Goal: Information Seeking & Learning: Learn about a topic

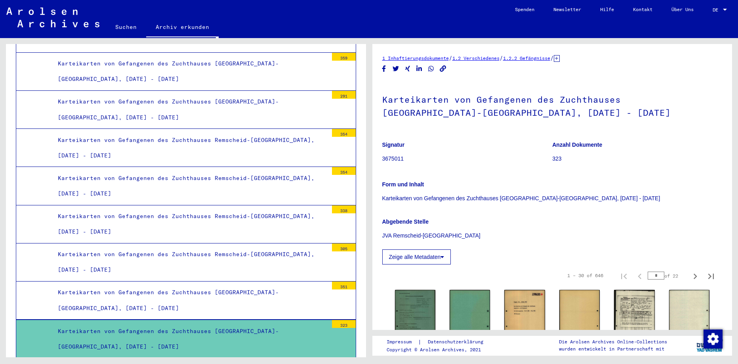
scroll to position [2126, 0]
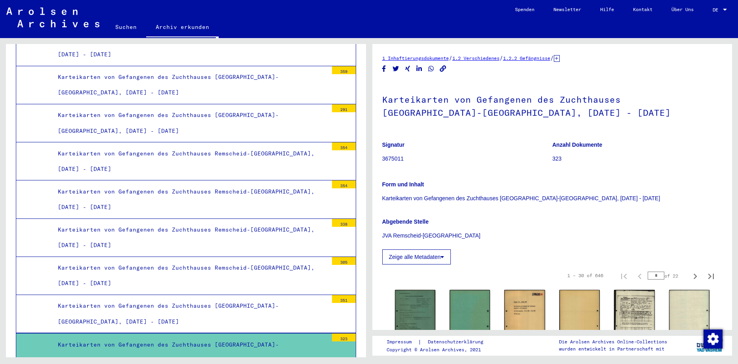
click at [256, 184] on div "Karteikarten von Gefangenen des Zuchthauses Remscheid-[GEOGRAPHIC_DATA], [DATE]…" at bounding box center [190, 199] width 276 height 31
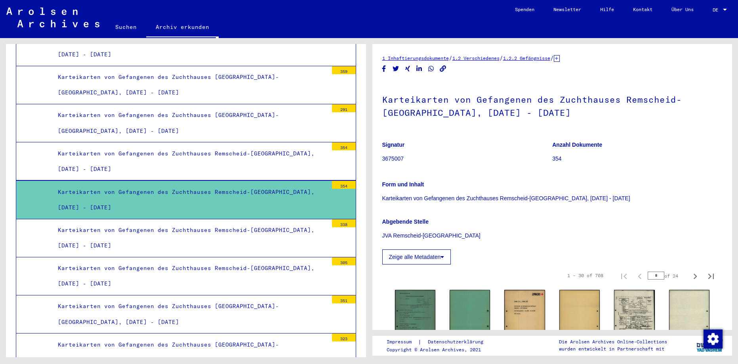
click at [651, 276] on input "*" at bounding box center [656, 275] width 17 height 8
type input "**"
click at [690, 275] on icon "Next page" at bounding box center [695, 276] width 11 height 11
type input "**"
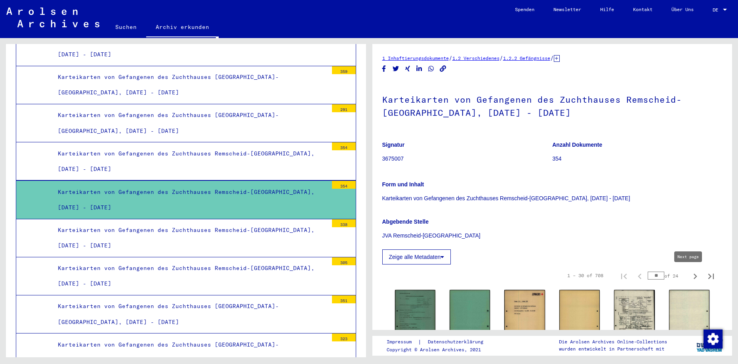
type input "**"
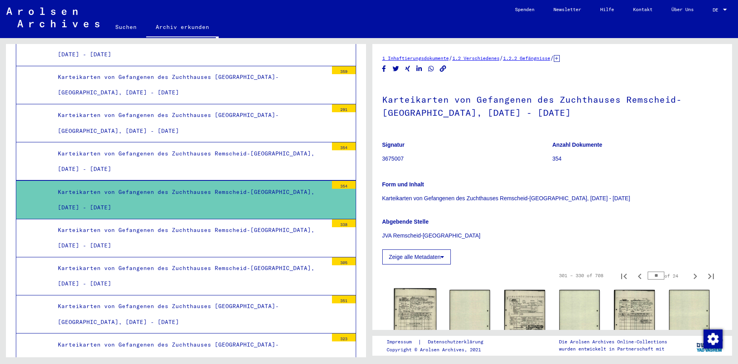
click at [422, 311] on img at bounding box center [415, 317] width 43 height 59
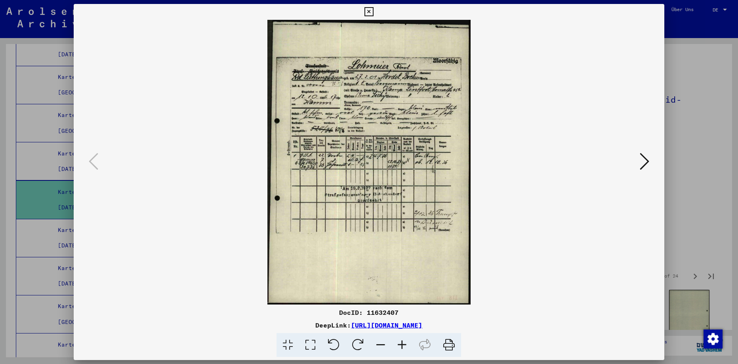
click at [645, 161] on icon at bounding box center [645, 161] width 10 height 19
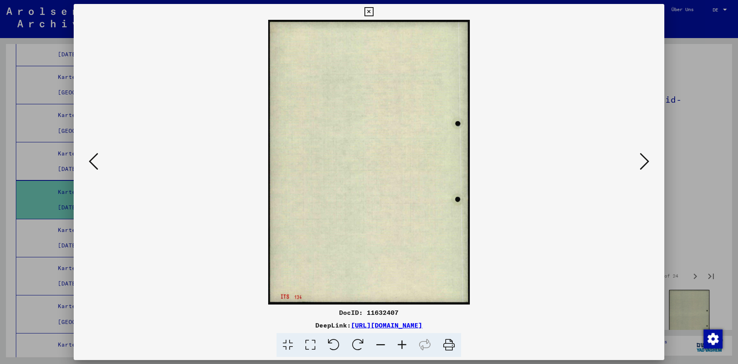
click at [645, 161] on icon at bounding box center [645, 161] width 10 height 19
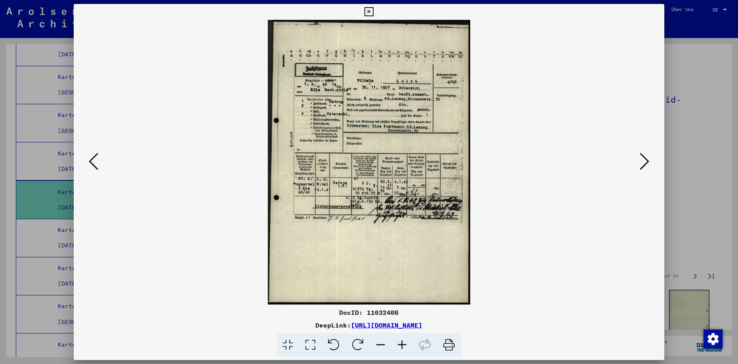
drag, startPoint x: 655, startPoint y: 11, endPoint x: 644, endPoint y: 73, distance: 63.2
click at [374, 12] on icon at bounding box center [369, 12] width 9 height 10
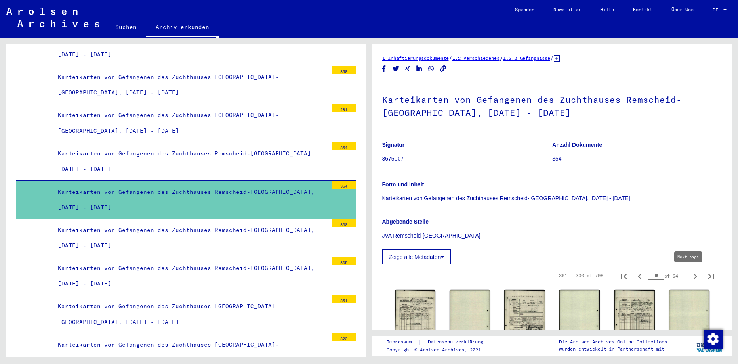
click at [690, 275] on icon "Next page" at bounding box center [695, 276] width 11 height 11
type input "**"
click at [515, 309] on img at bounding box center [525, 317] width 43 height 59
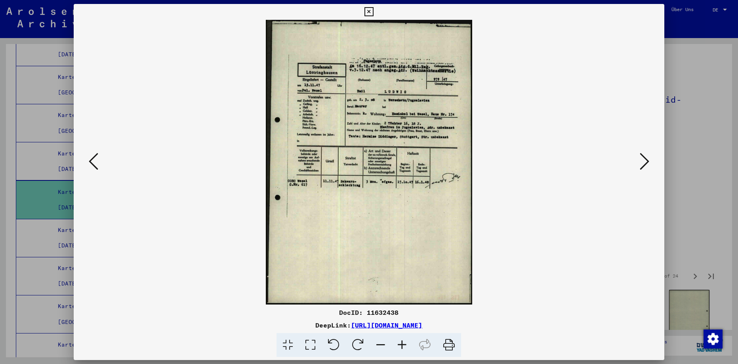
click at [374, 12] on icon at bounding box center [369, 12] width 9 height 10
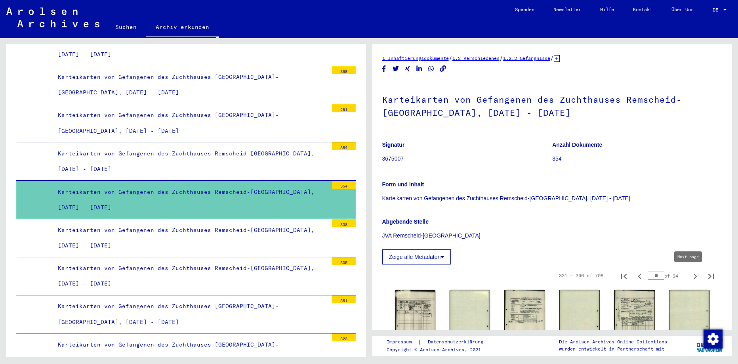
click at [694, 277] on icon "Next page" at bounding box center [696, 276] width 4 height 6
type input "**"
click at [408, 308] on img at bounding box center [415, 318] width 43 height 60
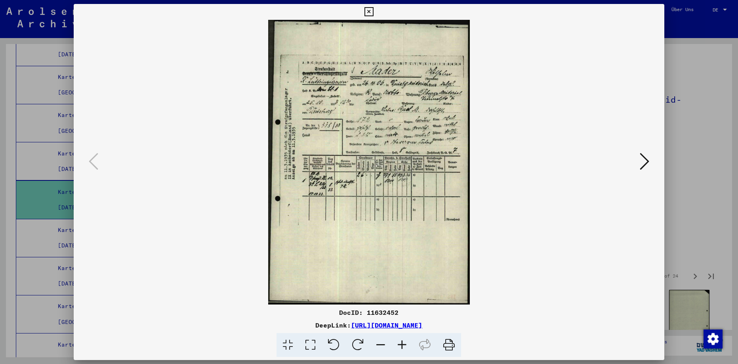
drag, startPoint x: 660, startPoint y: 8, endPoint x: 658, endPoint y: 83, distance: 74.5
click at [374, 10] on icon at bounding box center [369, 12] width 9 height 10
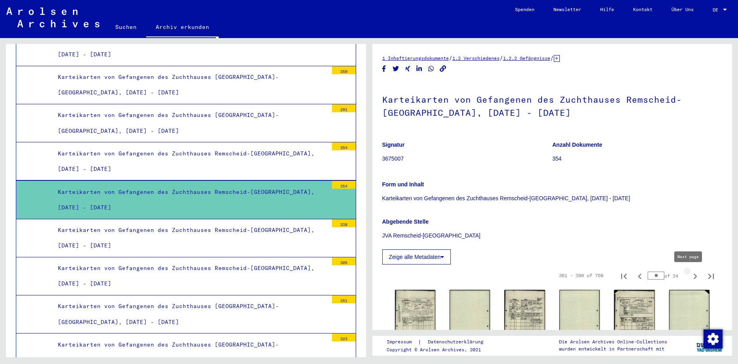
click at [690, 277] on icon "Next page" at bounding box center [695, 276] width 11 height 11
type input "**"
click at [417, 305] on img at bounding box center [415, 318] width 43 height 60
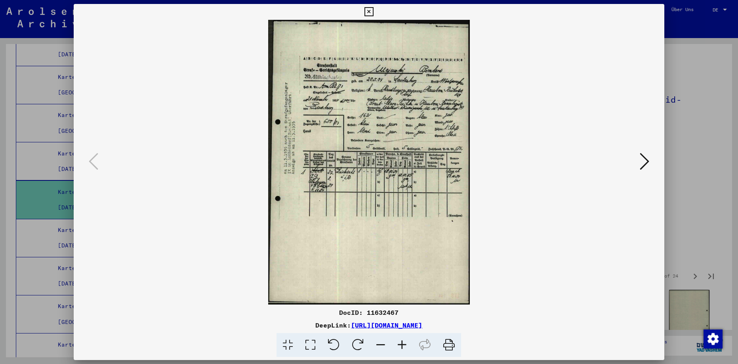
click at [646, 158] on icon at bounding box center [645, 161] width 10 height 19
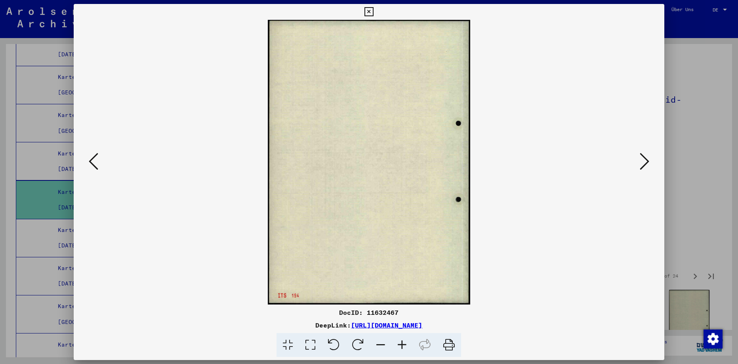
click at [646, 158] on icon at bounding box center [645, 161] width 10 height 19
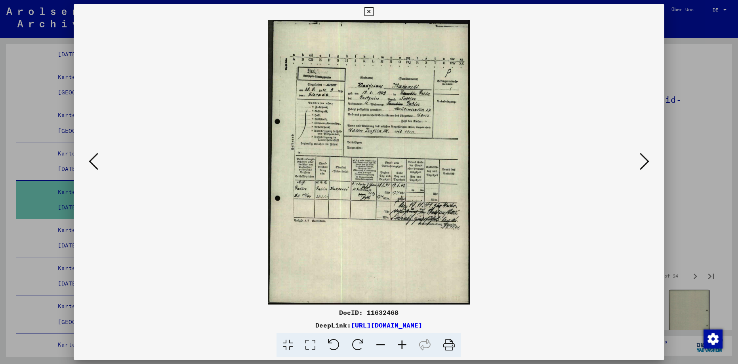
click at [645, 159] on icon at bounding box center [645, 161] width 10 height 19
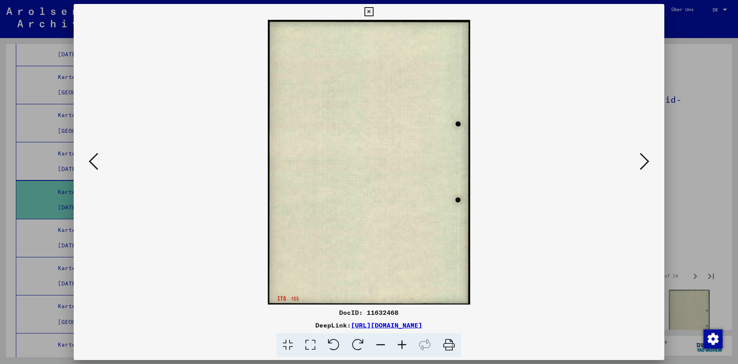
click at [644, 160] on icon at bounding box center [645, 161] width 10 height 19
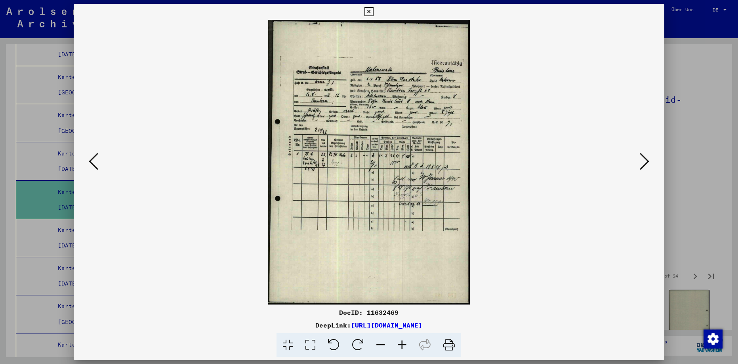
click at [644, 161] on icon at bounding box center [645, 161] width 10 height 19
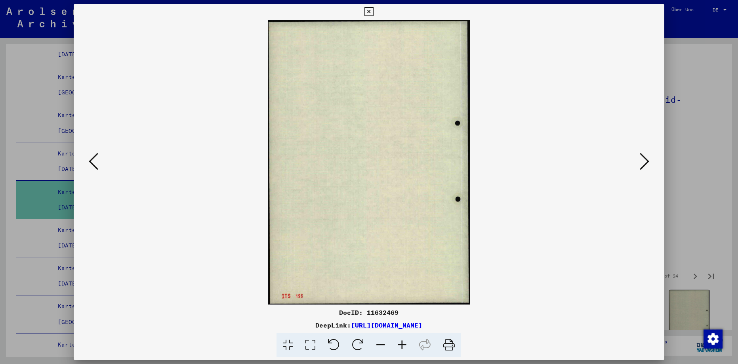
click at [644, 161] on icon at bounding box center [645, 161] width 10 height 19
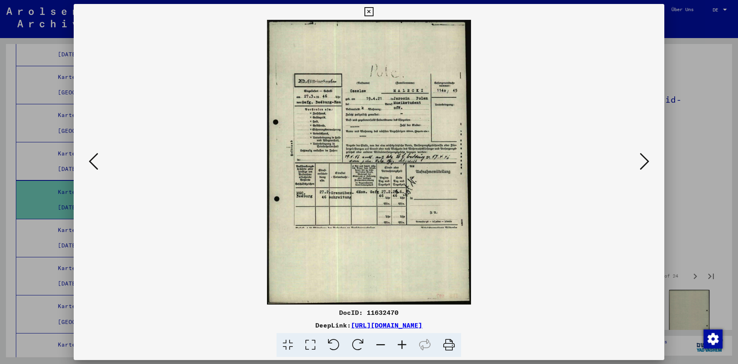
click at [374, 12] on icon at bounding box center [369, 12] width 9 height 10
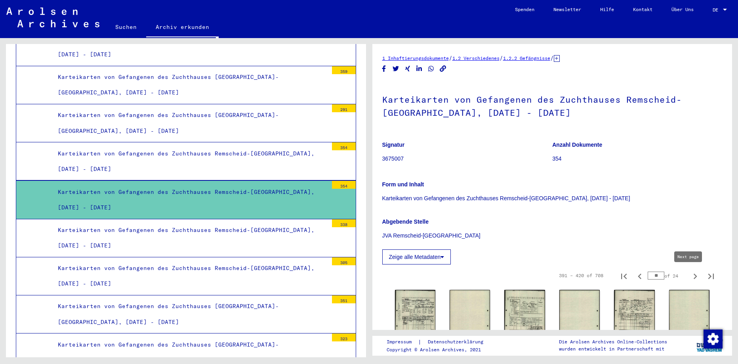
click at [690, 275] on icon "Next page" at bounding box center [695, 276] width 11 height 11
type input "**"
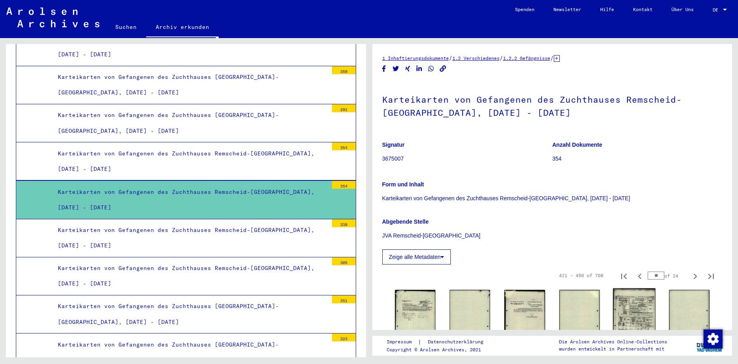
click at [623, 309] on img at bounding box center [634, 317] width 43 height 59
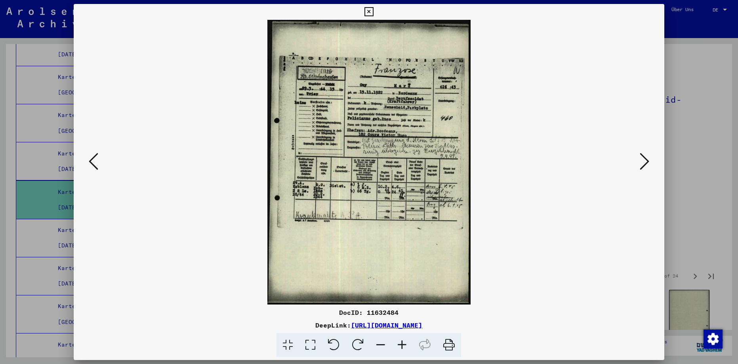
click at [642, 161] on icon at bounding box center [645, 161] width 10 height 19
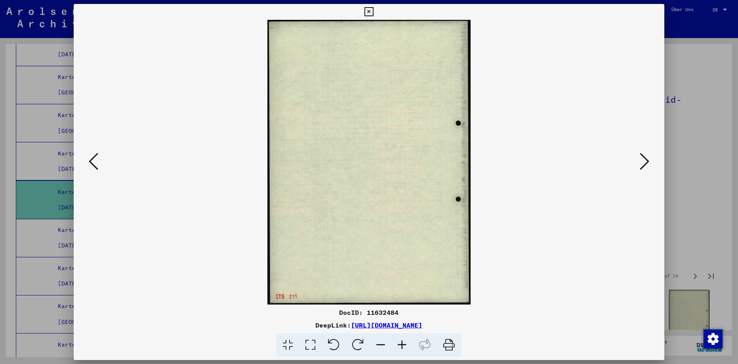
click at [642, 161] on icon at bounding box center [645, 161] width 10 height 19
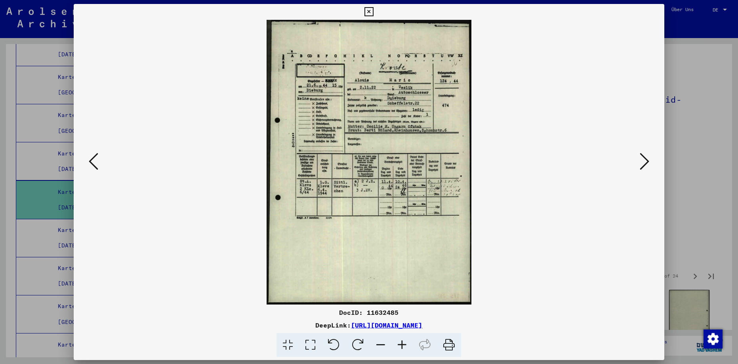
click at [642, 161] on icon at bounding box center [645, 161] width 10 height 19
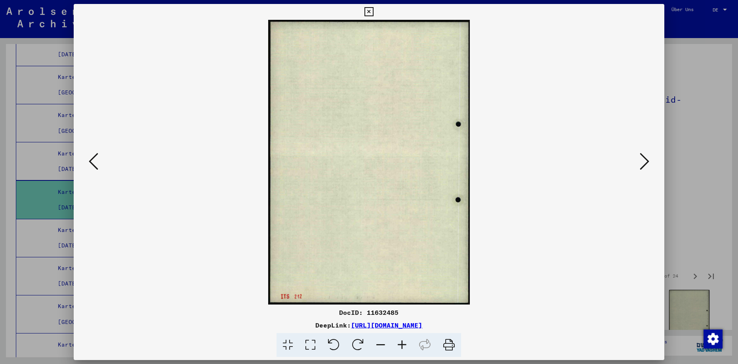
click at [642, 161] on icon at bounding box center [645, 161] width 10 height 19
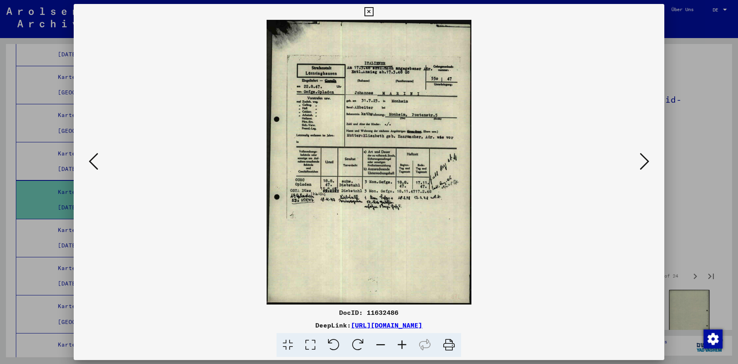
click at [642, 161] on icon at bounding box center [645, 161] width 10 height 19
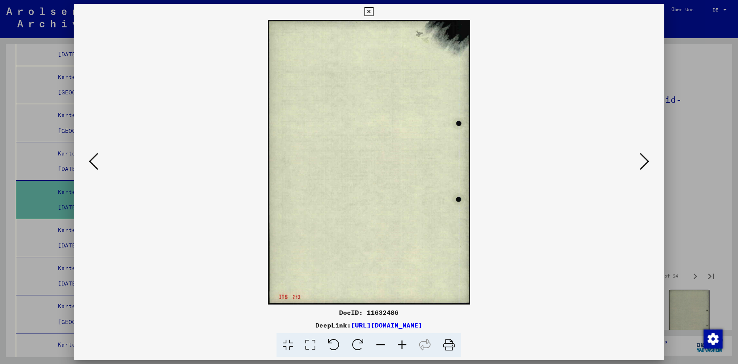
click at [642, 161] on icon at bounding box center [645, 161] width 10 height 19
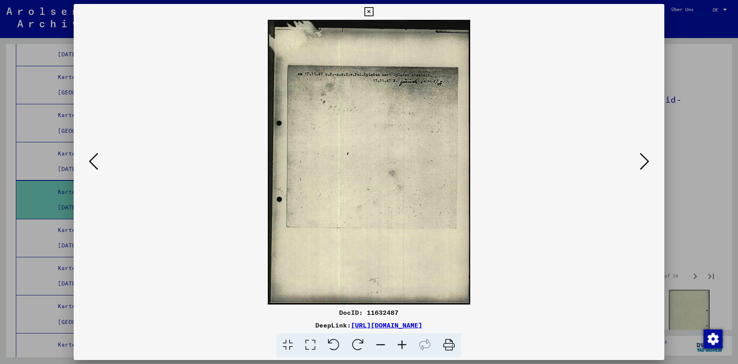
click at [89, 162] on icon at bounding box center [94, 161] width 10 height 19
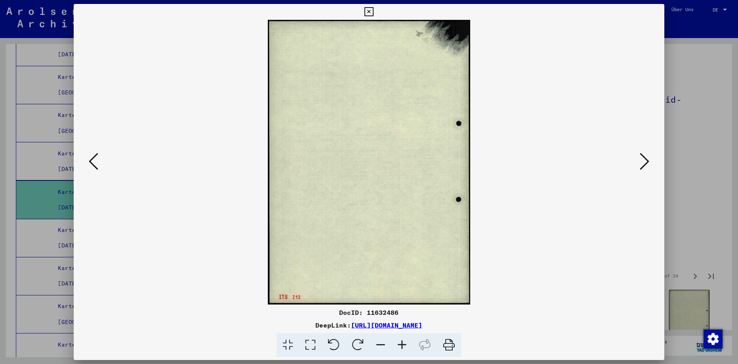
click at [91, 161] on icon at bounding box center [94, 161] width 10 height 19
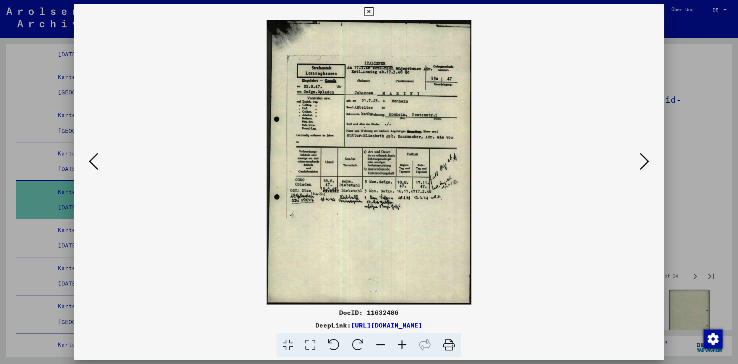
click at [643, 158] on icon at bounding box center [645, 161] width 10 height 19
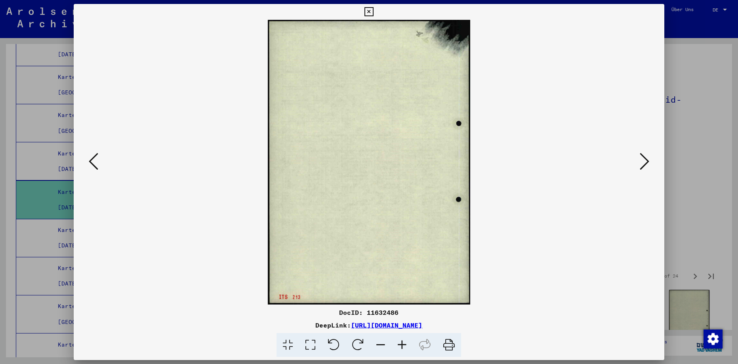
click at [643, 158] on icon at bounding box center [645, 161] width 10 height 19
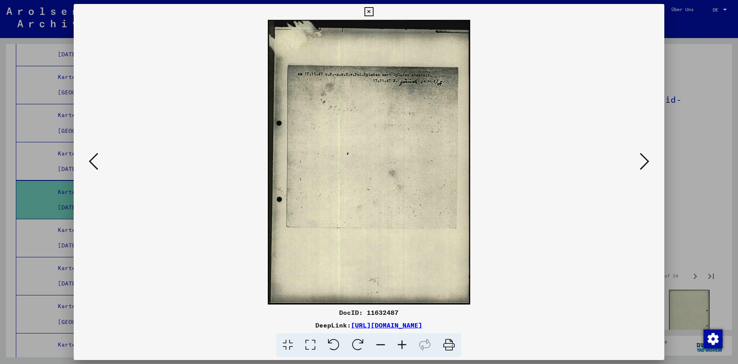
click at [640, 160] on icon at bounding box center [645, 161] width 10 height 19
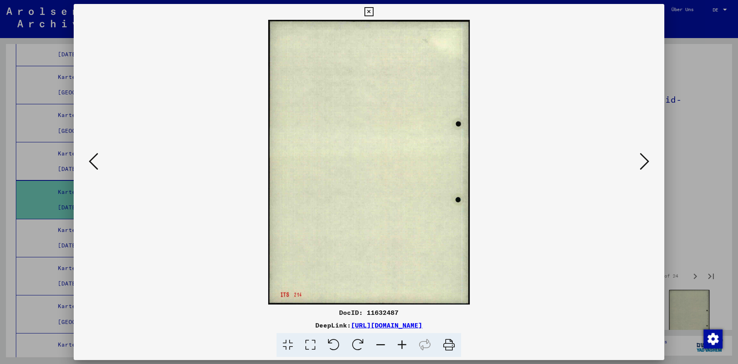
click at [640, 160] on icon at bounding box center [645, 161] width 10 height 19
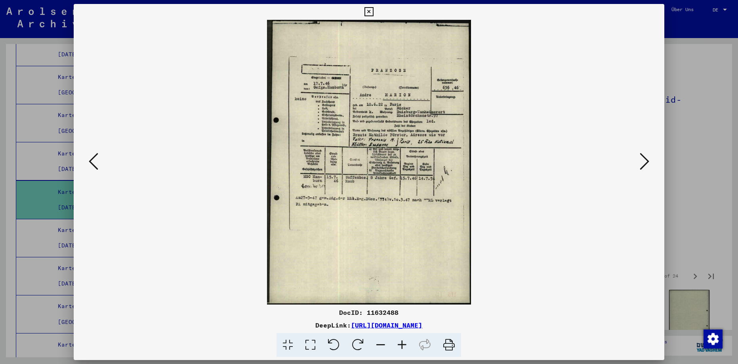
click at [640, 160] on icon at bounding box center [645, 161] width 10 height 19
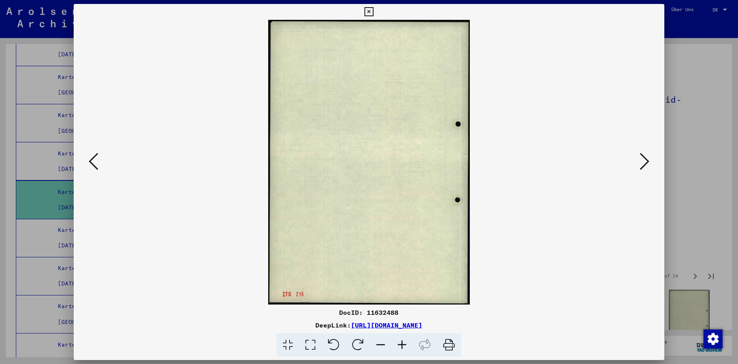
click at [640, 160] on icon at bounding box center [645, 161] width 10 height 19
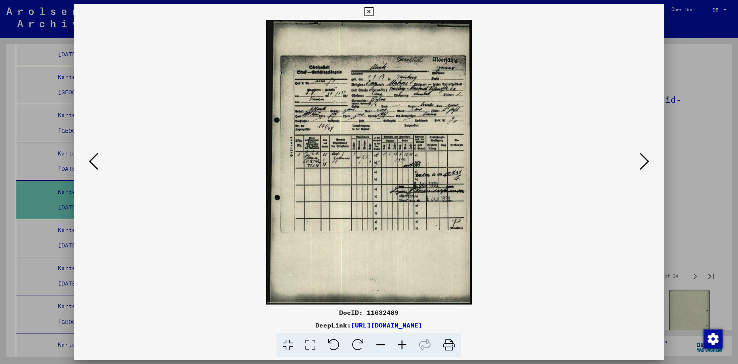
click at [633, 163] on img at bounding box center [369, 162] width 537 height 285
click at [650, 163] on button at bounding box center [645, 162] width 14 height 23
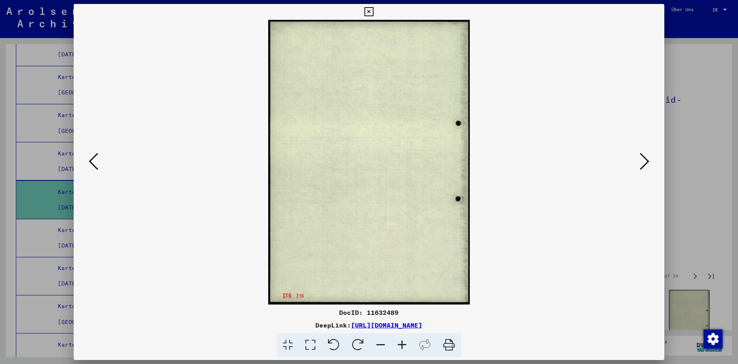
click at [649, 162] on icon at bounding box center [645, 161] width 10 height 19
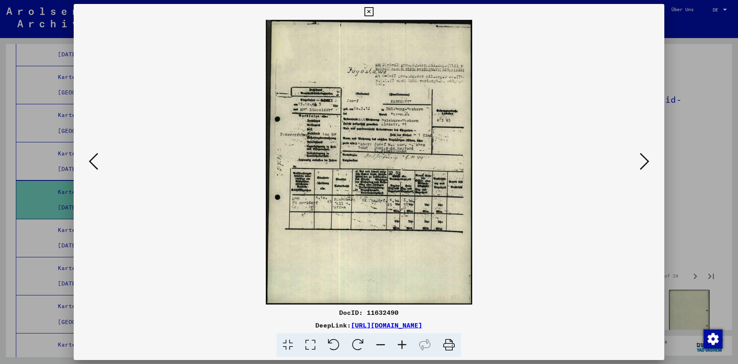
click at [646, 161] on icon at bounding box center [645, 161] width 10 height 19
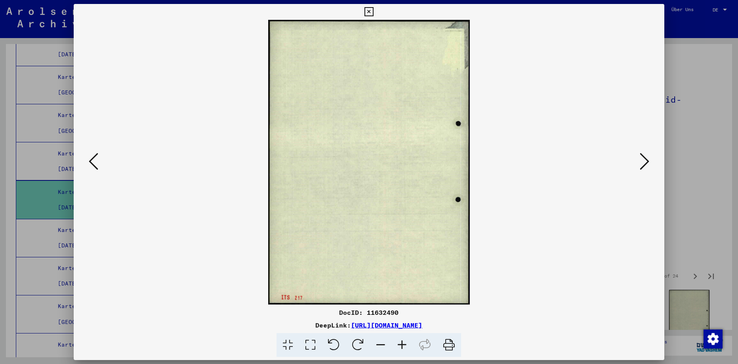
click at [646, 161] on icon at bounding box center [645, 161] width 10 height 19
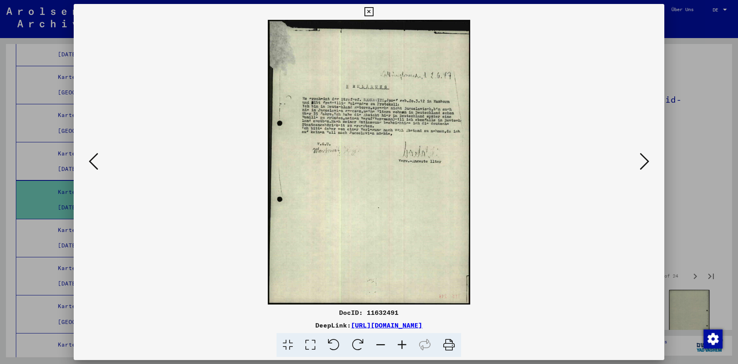
click at [645, 161] on icon at bounding box center [645, 161] width 10 height 19
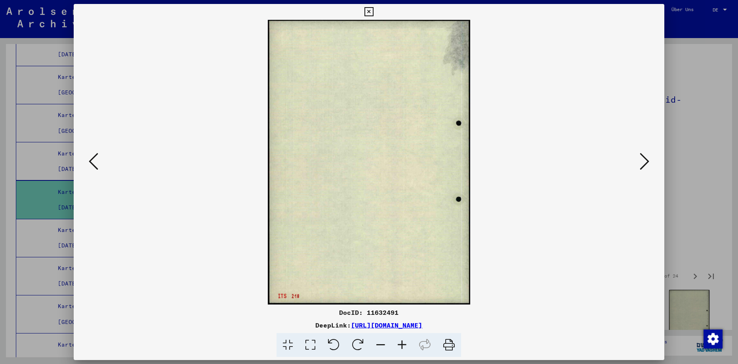
click at [645, 161] on icon at bounding box center [645, 161] width 10 height 19
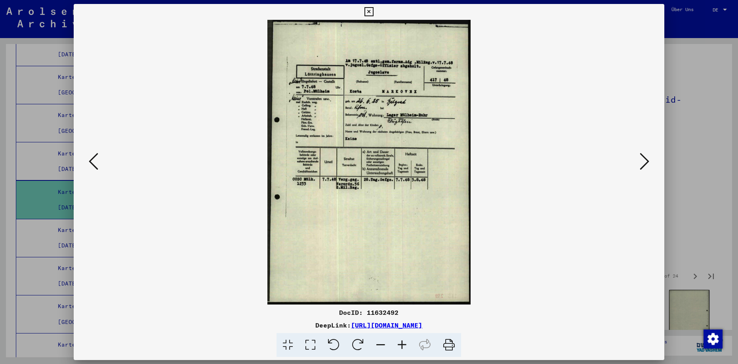
click at [374, 13] on icon at bounding box center [369, 12] width 9 height 10
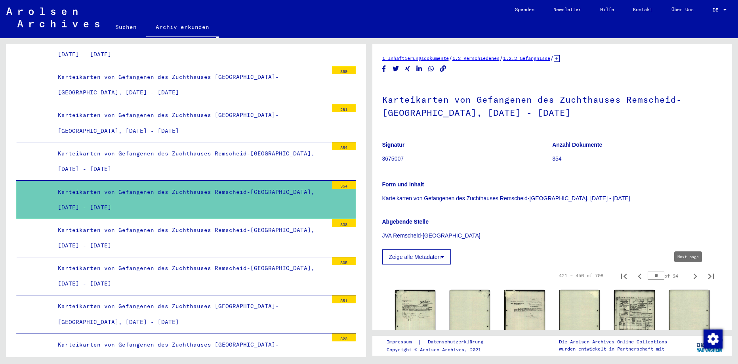
click at [690, 276] on icon "Next page" at bounding box center [695, 276] width 11 height 11
type input "**"
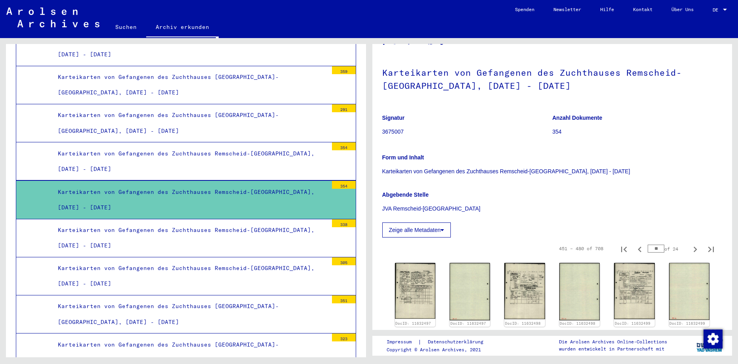
scroll to position [79, 0]
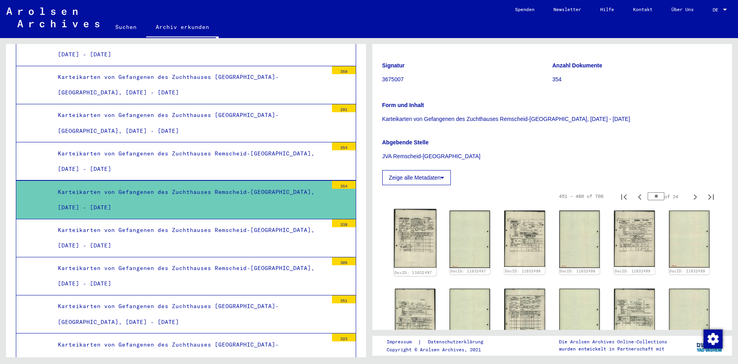
click at [424, 238] on img at bounding box center [415, 238] width 43 height 59
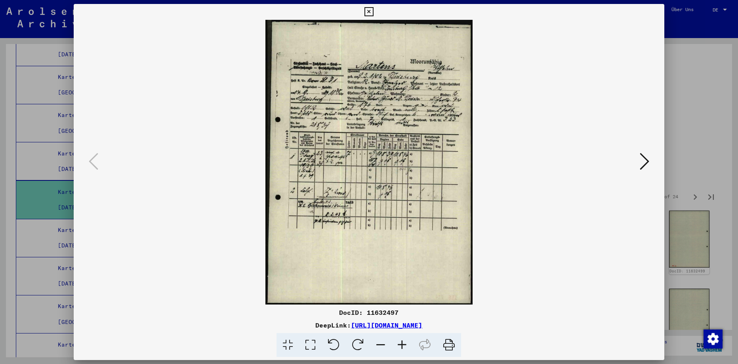
drag, startPoint x: 655, startPoint y: 11, endPoint x: 649, endPoint y: 75, distance: 64.4
click at [374, 15] on icon at bounding box center [369, 12] width 9 height 10
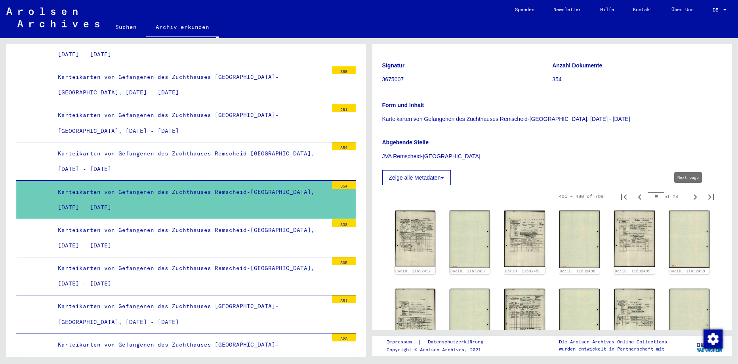
click at [694, 196] on icon "Next page" at bounding box center [696, 197] width 4 height 6
type input "**"
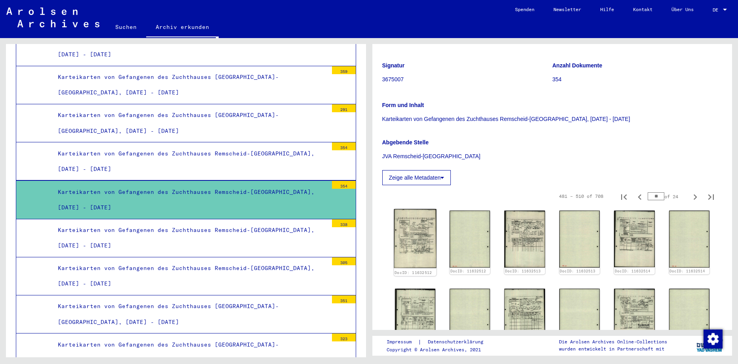
click at [422, 232] on img at bounding box center [415, 238] width 43 height 59
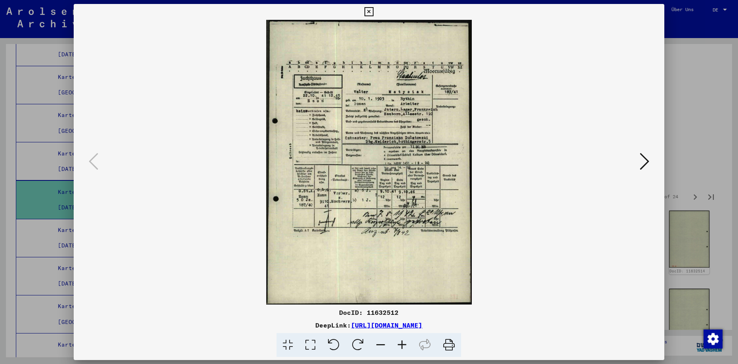
drag, startPoint x: 656, startPoint y: 13, endPoint x: 645, endPoint y: 47, distance: 35.1
click at [374, 15] on icon at bounding box center [369, 12] width 9 height 10
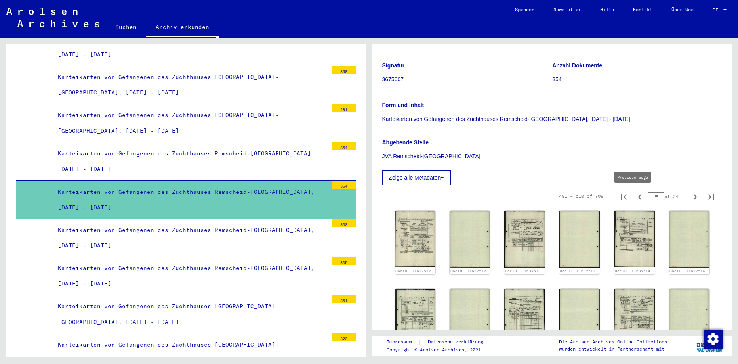
click at [636, 198] on icon "Previous page" at bounding box center [639, 196] width 11 height 11
type input "**"
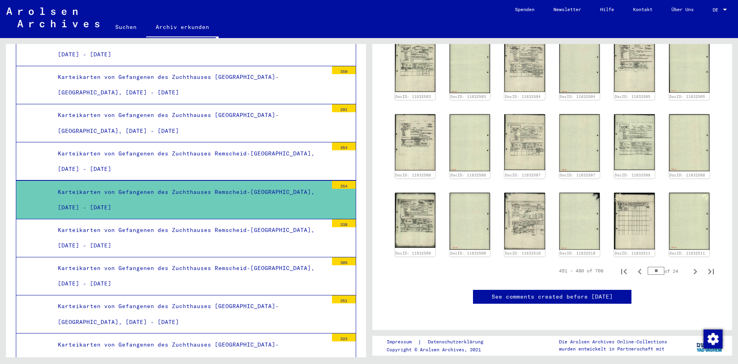
scroll to position [443, 0]
click at [519, 191] on img at bounding box center [525, 220] width 43 height 59
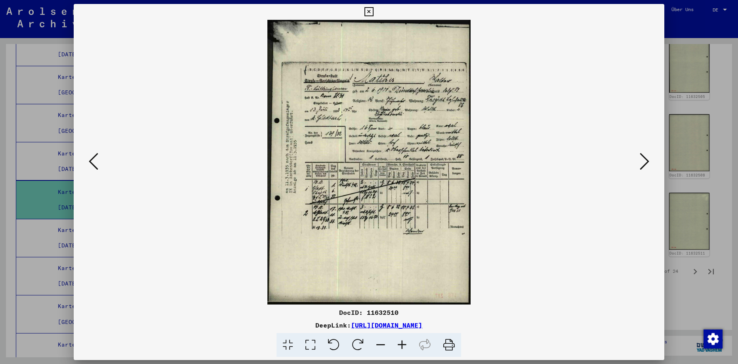
click at [92, 163] on icon at bounding box center [94, 161] width 10 height 19
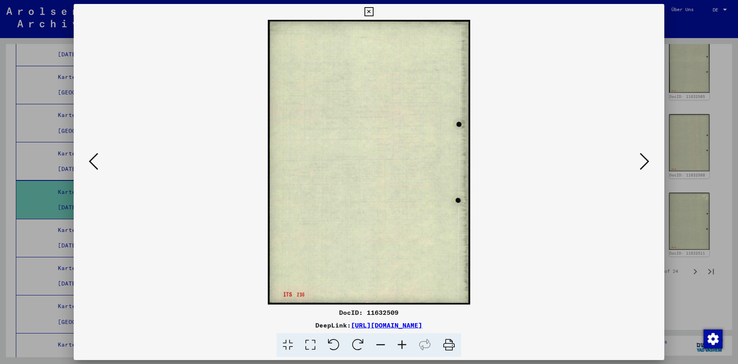
click at [92, 162] on icon at bounding box center [94, 161] width 10 height 19
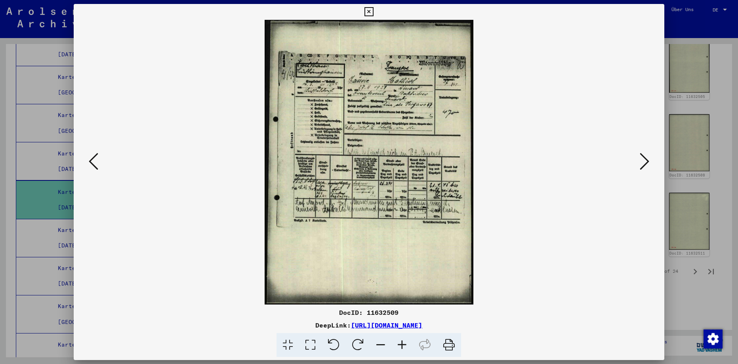
click at [89, 160] on icon at bounding box center [94, 161] width 10 height 19
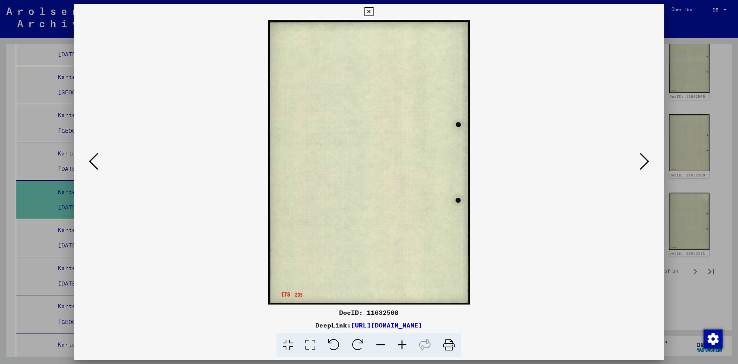
click at [89, 160] on icon at bounding box center [94, 161] width 10 height 19
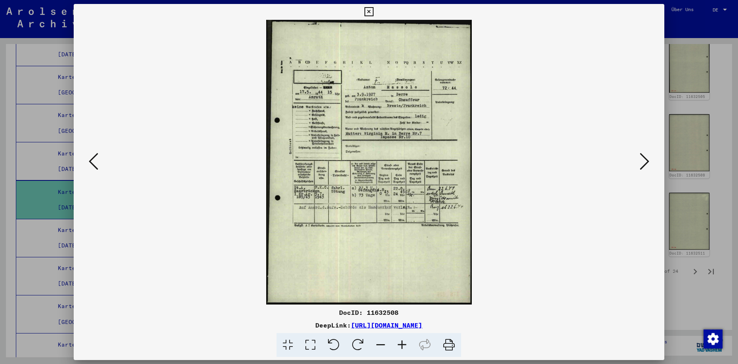
click at [89, 158] on icon at bounding box center [94, 161] width 10 height 19
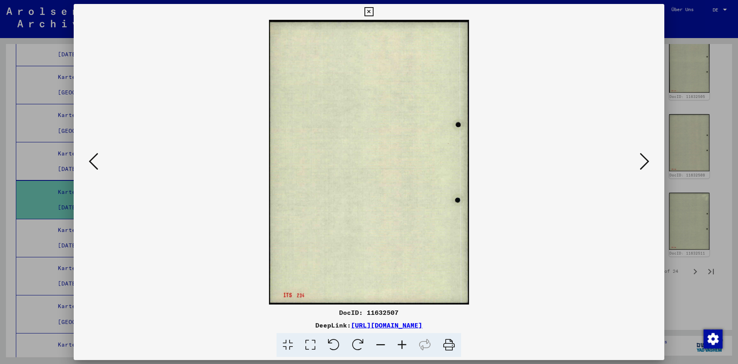
click at [89, 158] on icon at bounding box center [94, 161] width 10 height 19
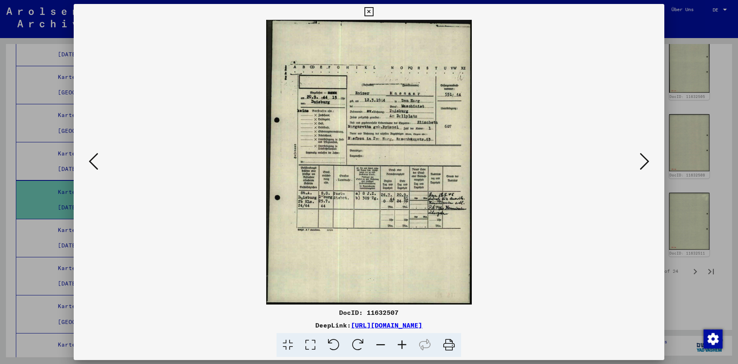
click at [89, 158] on icon at bounding box center [94, 161] width 10 height 19
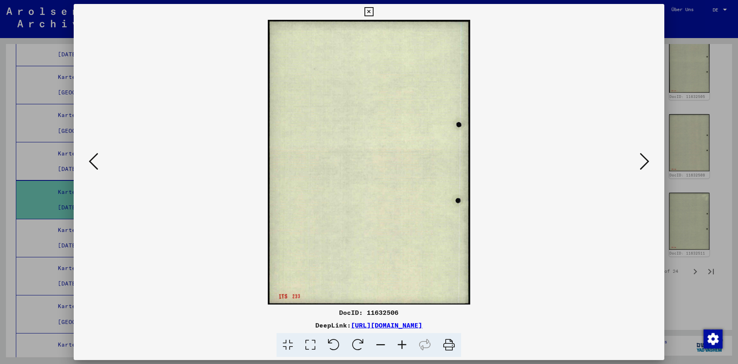
click at [89, 158] on icon at bounding box center [94, 161] width 10 height 19
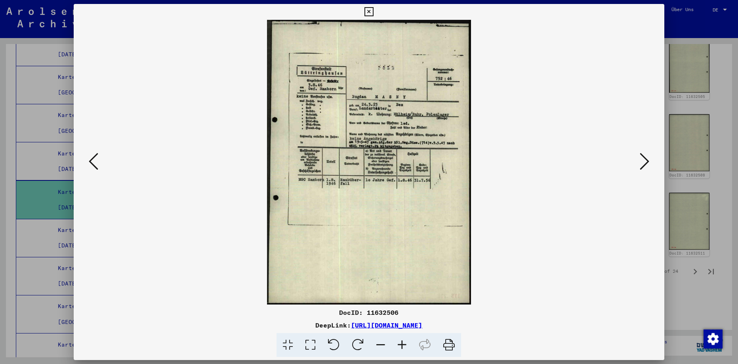
click at [89, 158] on icon at bounding box center [94, 161] width 10 height 19
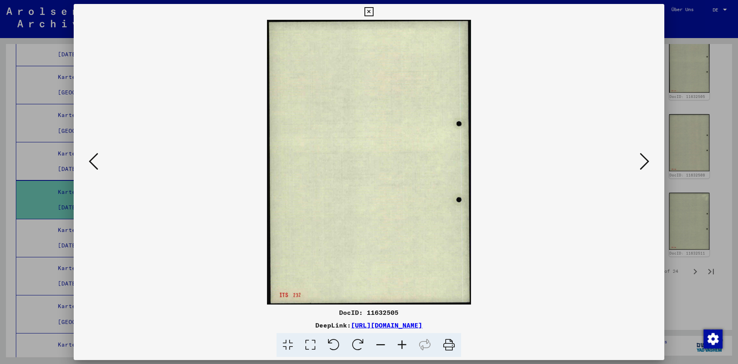
click at [90, 158] on icon at bounding box center [94, 161] width 10 height 19
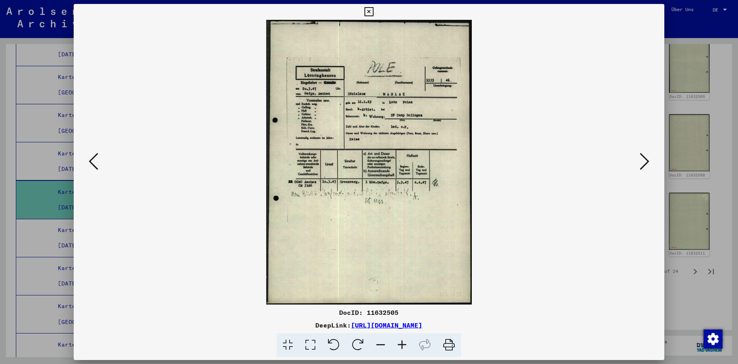
click at [95, 160] on icon at bounding box center [94, 161] width 10 height 19
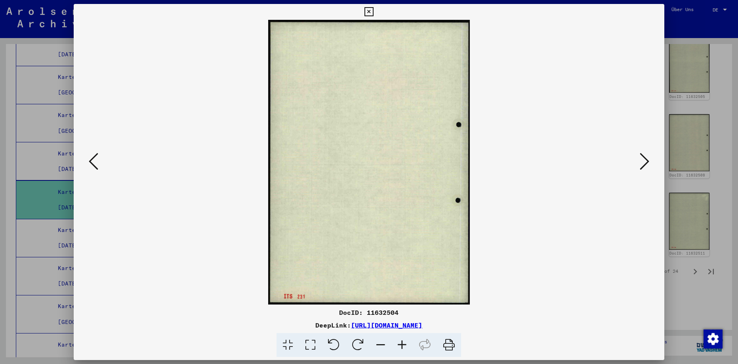
click at [95, 160] on icon at bounding box center [94, 161] width 10 height 19
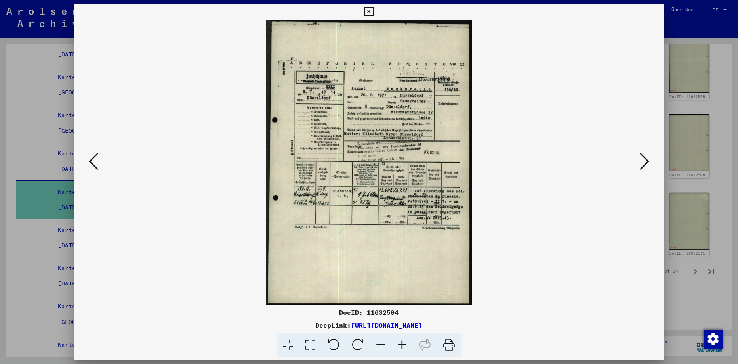
click at [646, 162] on icon at bounding box center [645, 161] width 10 height 19
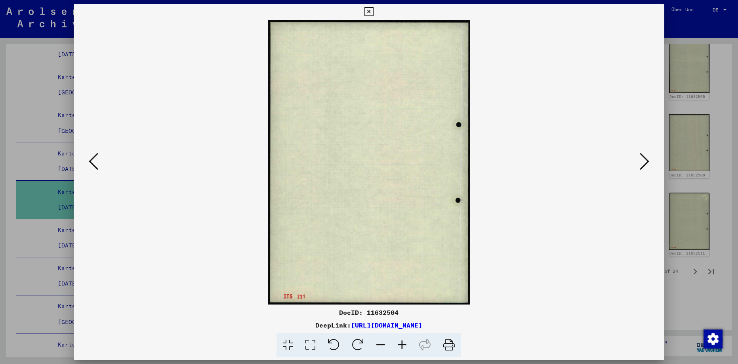
click at [645, 162] on icon at bounding box center [645, 161] width 10 height 19
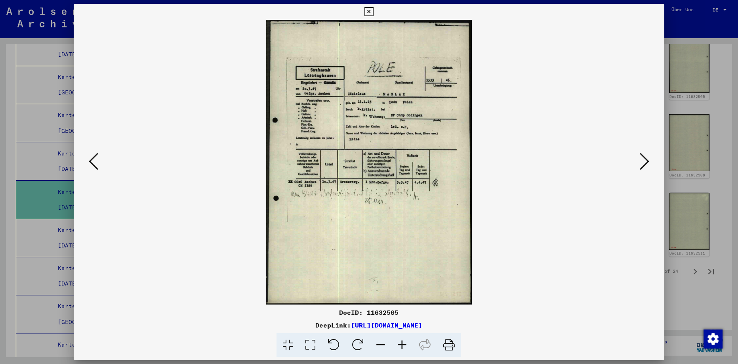
click at [644, 163] on icon at bounding box center [645, 161] width 10 height 19
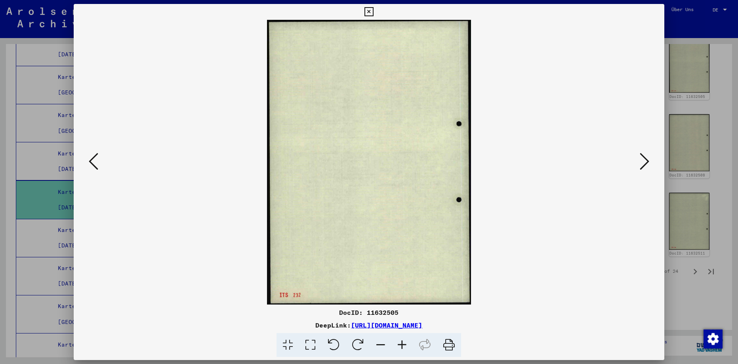
click at [644, 163] on icon at bounding box center [645, 161] width 10 height 19
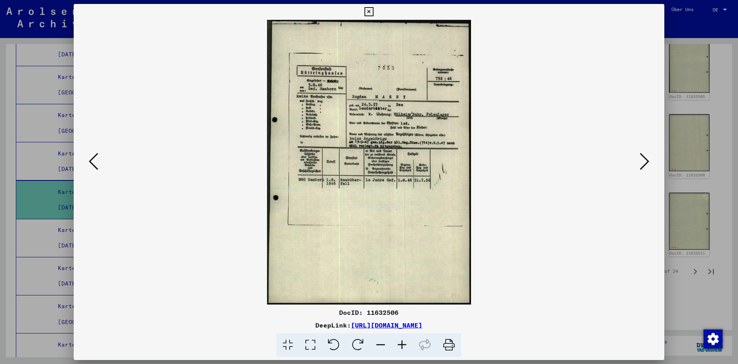
click at [644, 163] on icon at bounding box center [645, 161] width 10 height 19
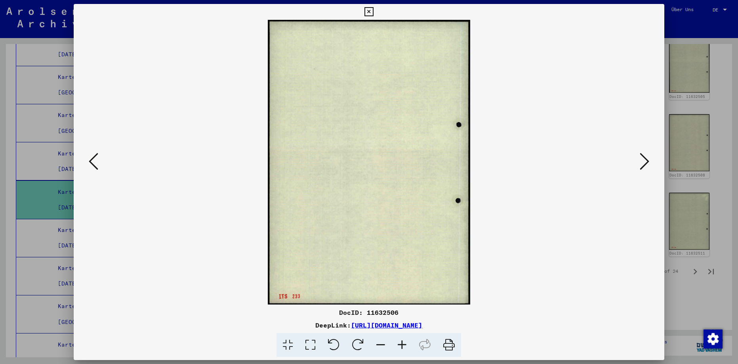
click at [644, 163] on icon at bounding box center [645, 161] width 10 height 19
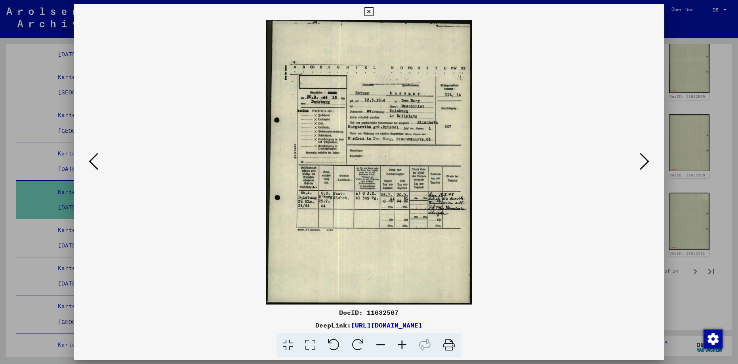
click at [403, 346] on icon at bounding box center [402, 345] width 21 height 24
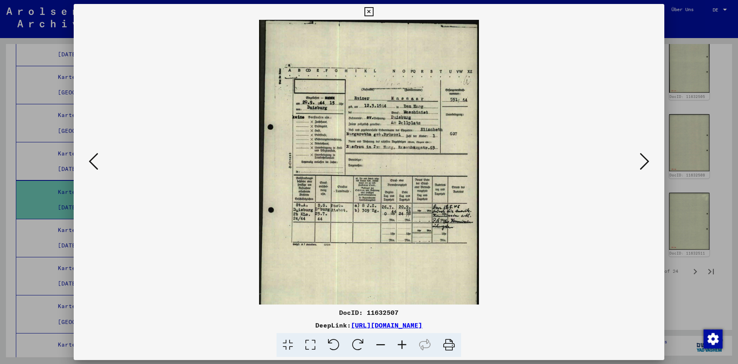
click at [643, 161] on icon at bounding box center [645, 161] width 10 height 19
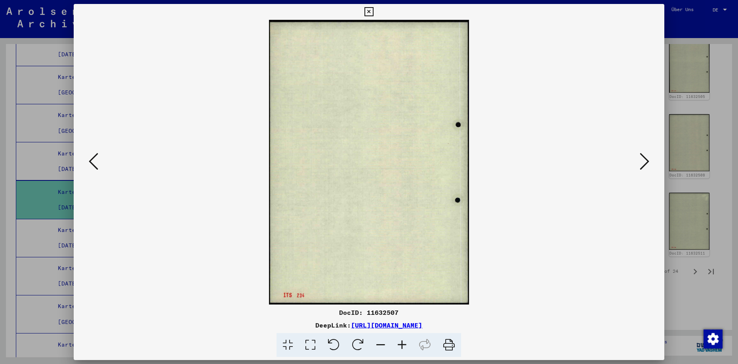
click at [643, 161] on icon at bounding box center [645, 161] width 10 height 19
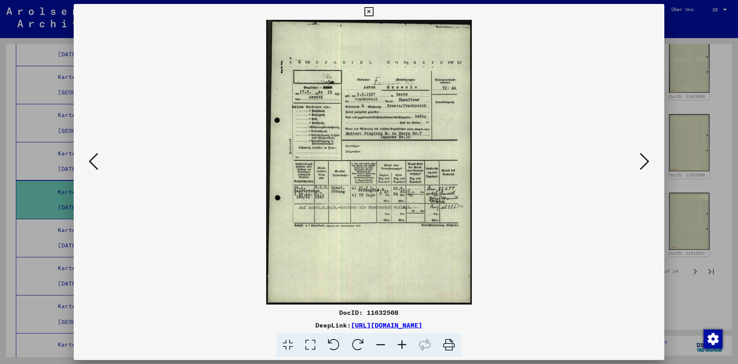
click at [642, 162] on icon at bounding box center [645, 161] width 10 height 19
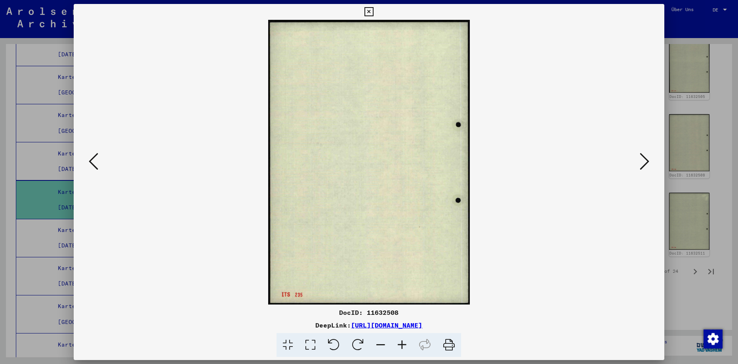
click at [642, 162] on icon at bounding box center [645, 161] width 10 height 19
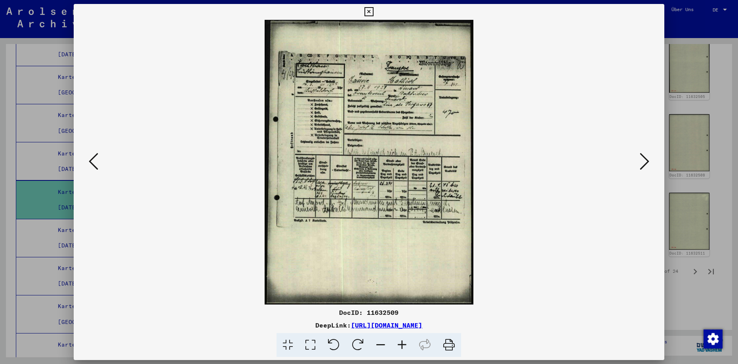
click at [641, 162] on icon at bounding box center [645, 161] width 10 height 19
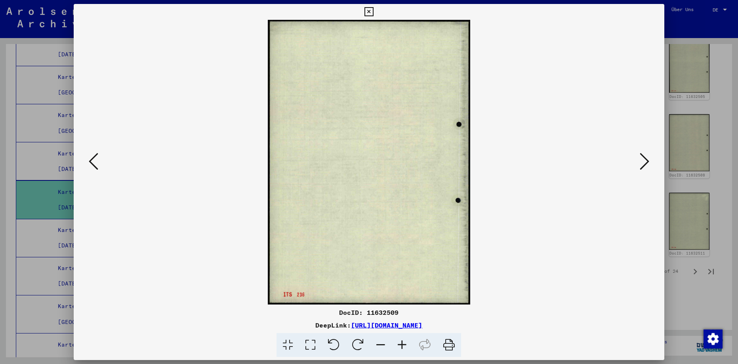
click at [641, 162] on icon at bounding box center [645, 161] width 10 height 19
